Goal: Task Accomplishment & Management: Manage account settings

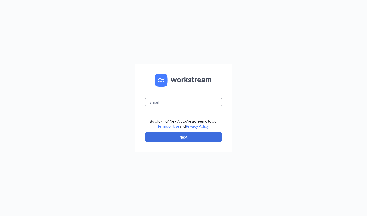
click at [174, 102] on input "text" at bounding box center [183, 102] width 77 height 10
type input "[PERSON_NAME][EMAIL_ADDRESS][DOMAIN_NAME]"
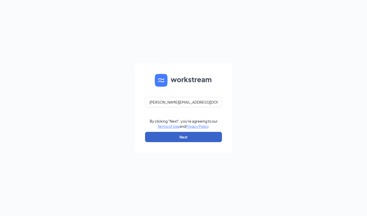
click at [189, 137] on button "Next" at bounding box center [183, 137] width 77 height 10
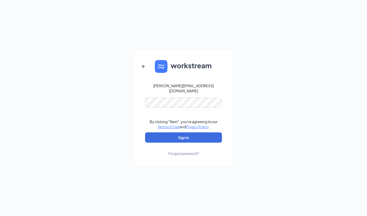
click at [185, 151] on div "Forgot password?" at bounding box center [183, 153] width 31 height 5
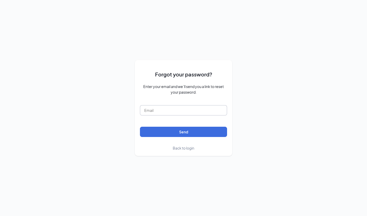
click at [173, 112] on input "text" at bounding box center [183, 110] width 87 height 10
type input "[PERSON_NAME][EMAIL_ADDRESS][DOMAIN_NAME]"
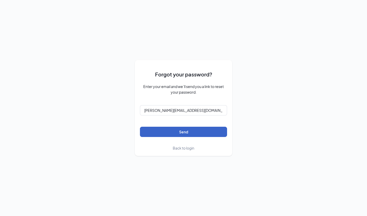
click at [203, 132] on button "Send" at bounding box center [183, 132] width 87 height 10
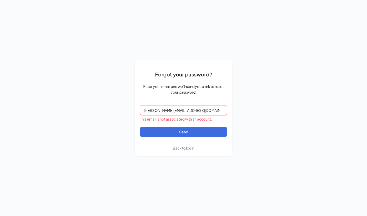
click at [203, 112] on input "[PERSON_NAME][EMAIL_ADDRESS][DOMAIN_NAME]" at bounding box center [183, 110] width 87 height 10
